Goal: Task Accomplishment & Management: Manage account settings

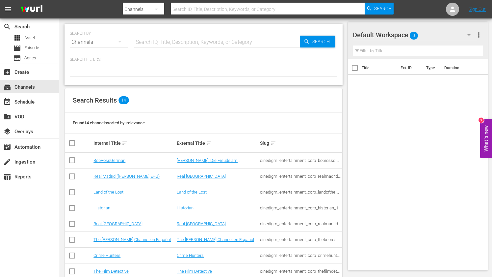
scroll to position [109, 0]
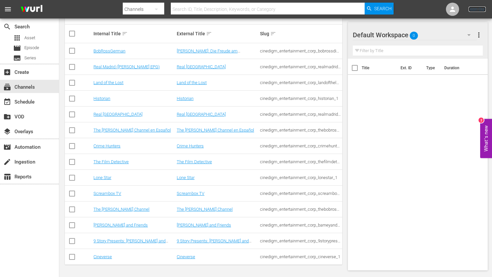
click at [482, 9] on link "Sign Out" at bounding box center [477, 9] width 17 height 5
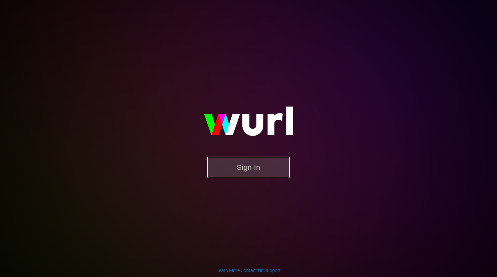
click at [244, 164] on button "Sign In" at bounding box center [248, 166] width 82 height 21
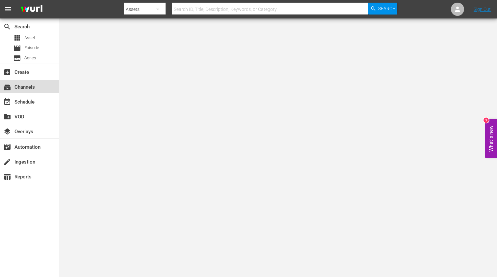
click at [31, 88] on div "subscriptions Channels" at bounding box center [18, 86] width 37 height 6
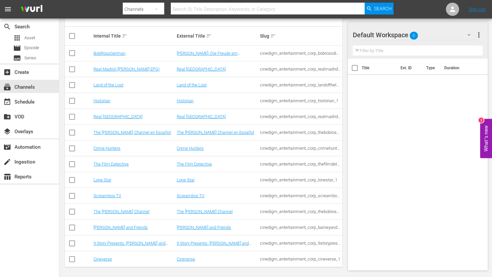
scroll to position [109, 0]
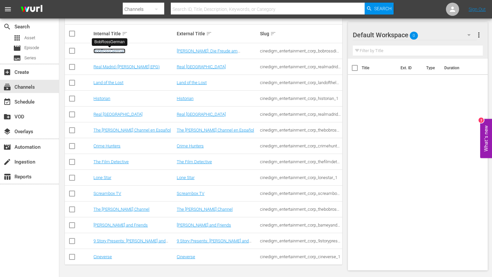
click at [111, 48] on link "BobRossGerman" at bounding box center [110, 50] width 32 height 5
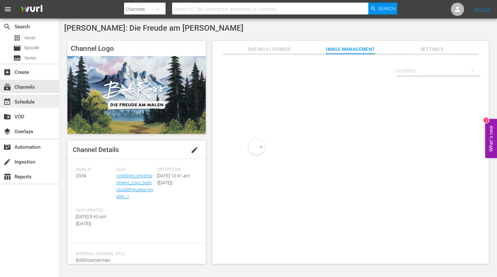
click at [18, 102] on div "event_available Schedule" at bounding box center [18, 101] width 37 height 6
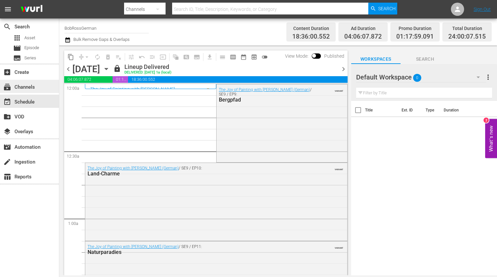
click at [25, 87] on div "subscriptions Channels" at bounding box center [18, 86] width 37 height 6
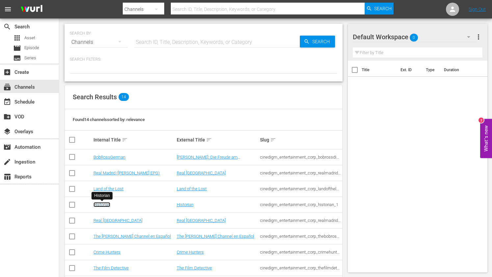
click at [100, 204] on link "Historian" at bounding box center [102, 204] width 17 height 5
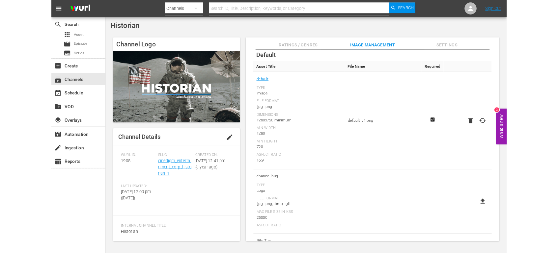
scroll to position [66, 0]
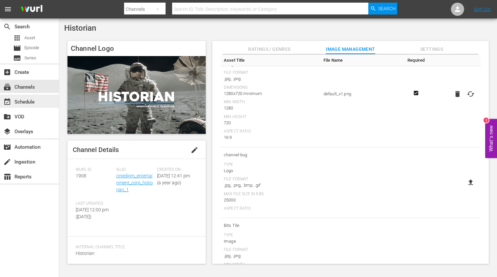
click at [32, 102] on div "event_available Schedule" at bounding box center [18, 101] width 37 height 6
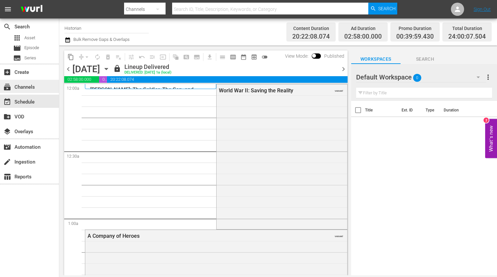
click at [27, 86] on div "subscriptions Channels" at bounding box center [18, 86] width 37 height 6
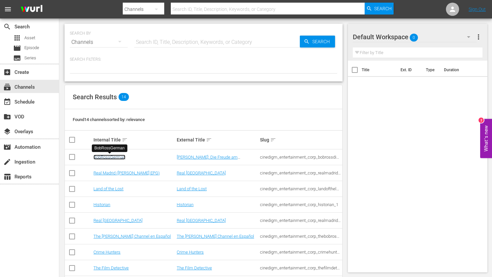
click at [116, 156] on link "BobRossGerman" at bounding box center [110, 156] width 32 height 5
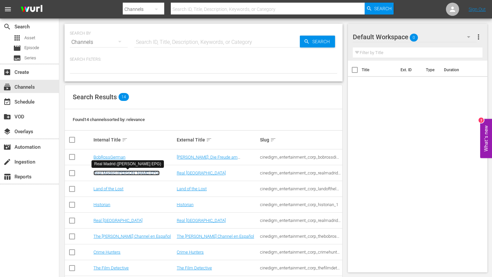
click at [126, 170] on link "Real Madrid ([PERSON_NAME] EPG)" at bounding box center [127, 172] width 66 height 5
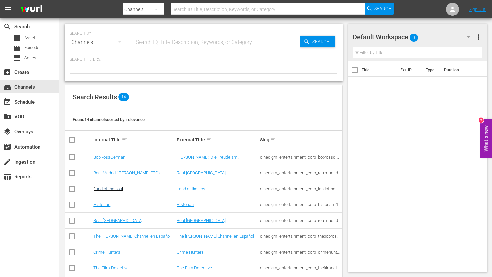
click at [109, 189] on link "Land of the Lost" at bounding box center [109, 188] width 30 height 5
click at [106, 205] on link "Historian" at bounding box center [102, 204] width 17 height 5
